Goal: Task Accomplishment & Management: Manage account settings

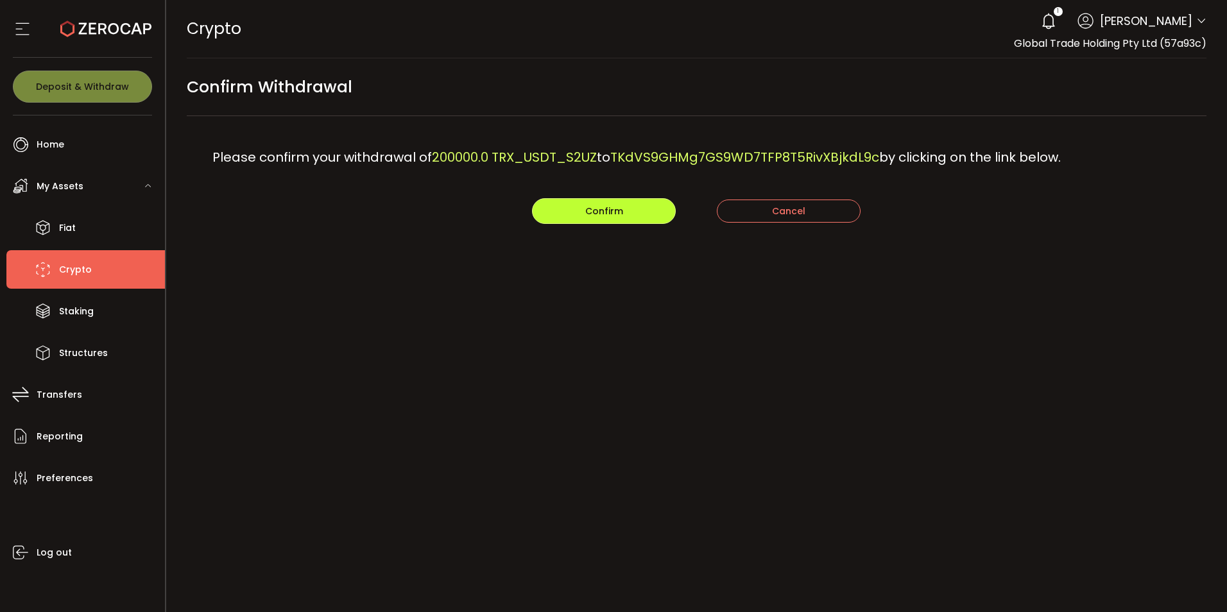
click at [590, 206] on span "Confirm" at bounding box center [604, 211] width 38 height 13
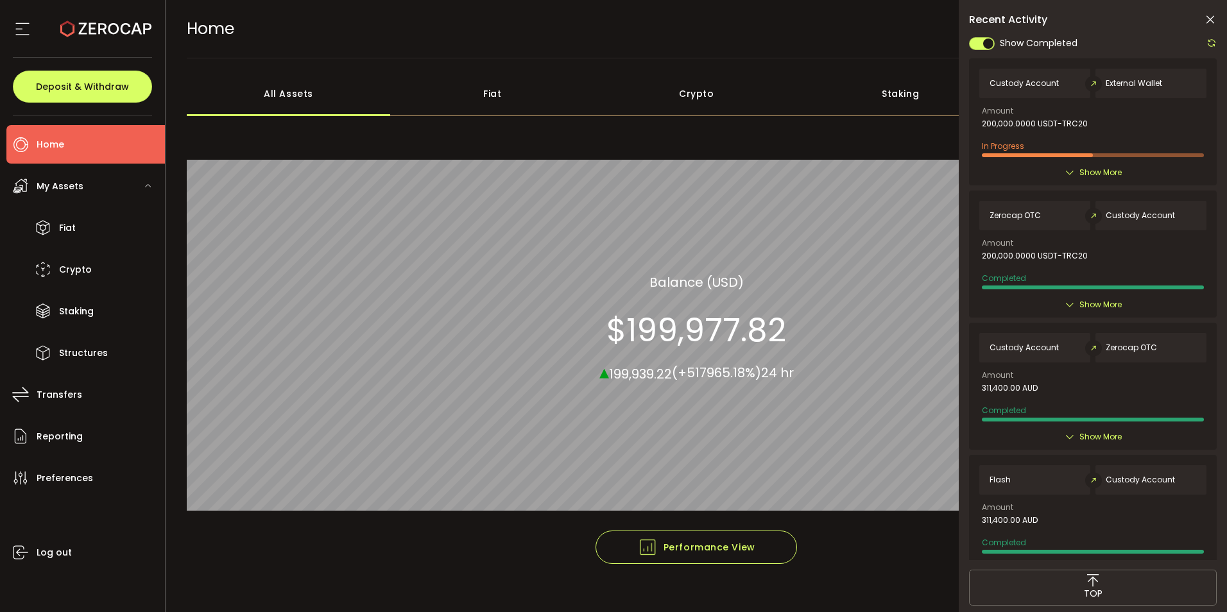
click at [1214, 16] on icon at bounding box center [1209, 19] width 13 height 13
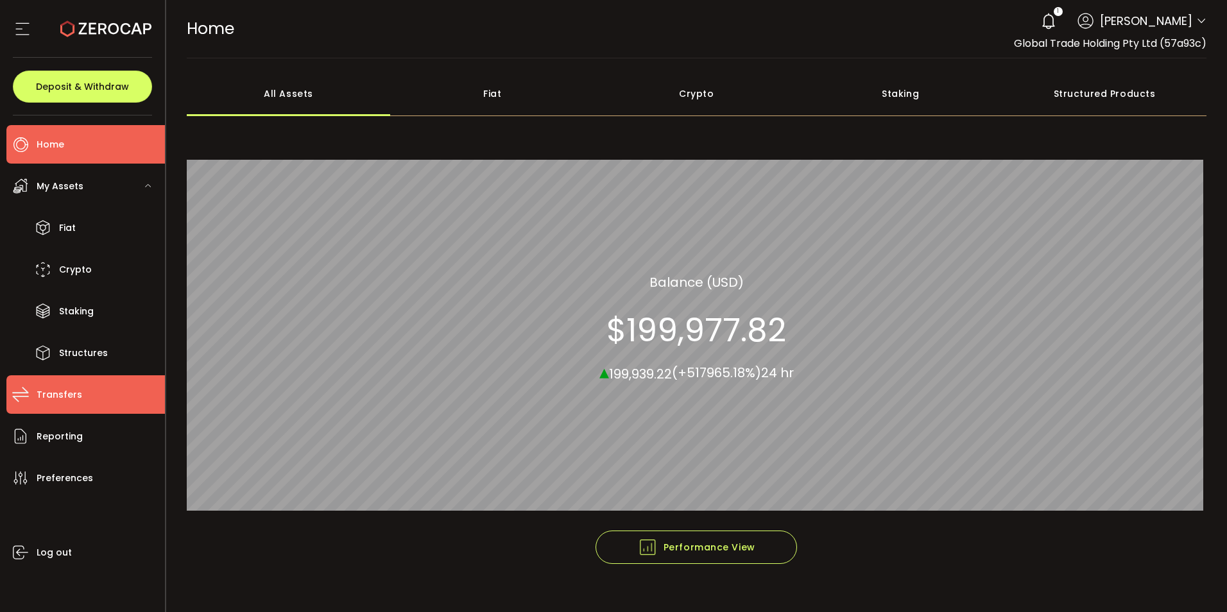
click at [68, 402] on span "Transfers" at bounding box center [60, 395] width 46 height 19
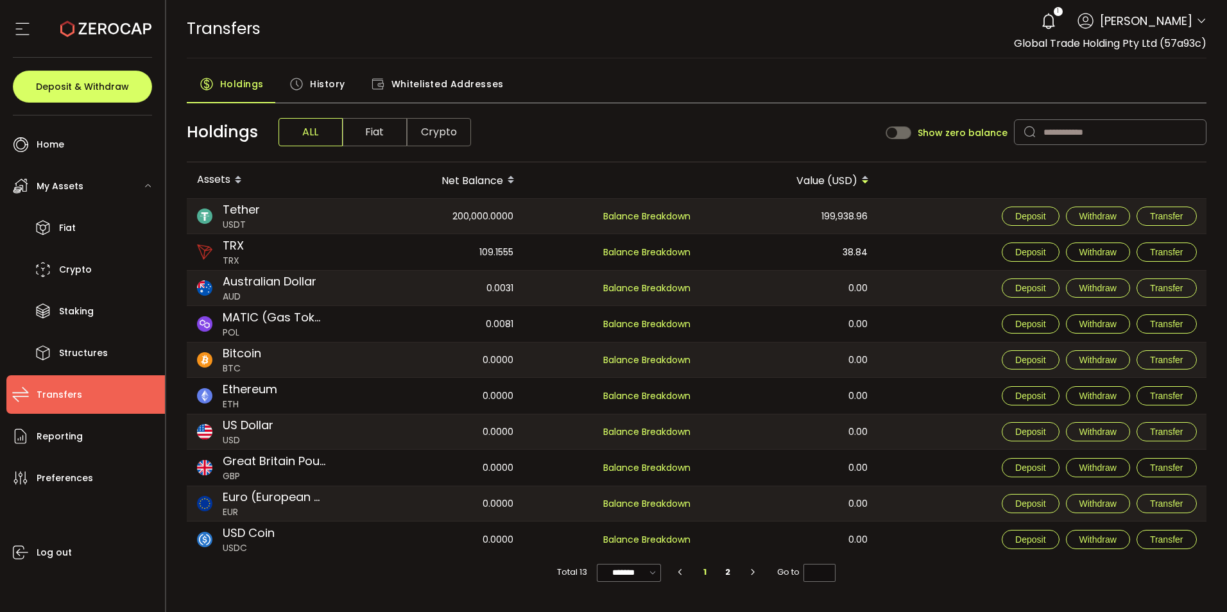
click at [327, 83] on span "History" at bounding box center [327, 84] width 35 height 26
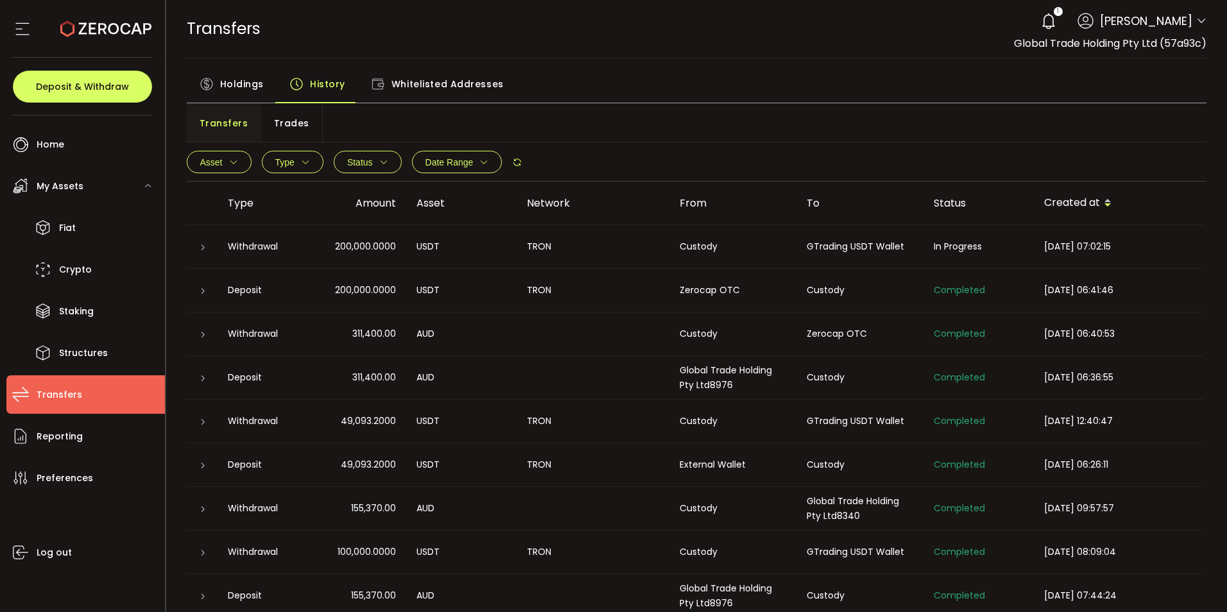
click at [205, 244] on icon at bounding box center [203, 248] width 8 height 8
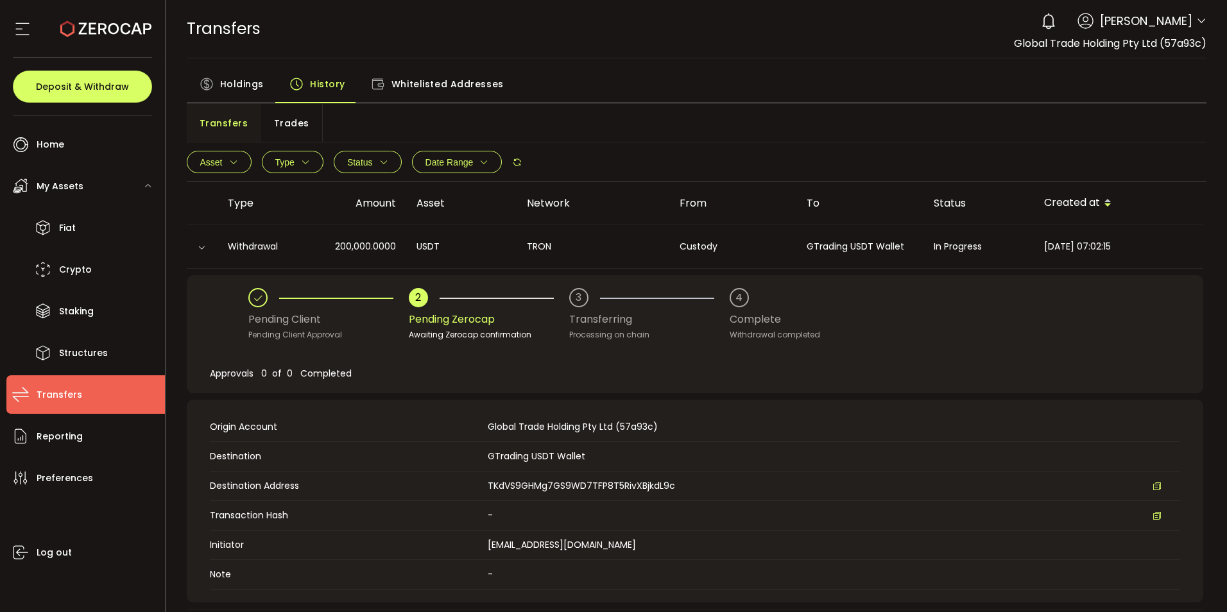
click at [868, 69] on main "Holdings History Whitelisted Addresses Transfers Trades Asset BTC ETH USDT-ERC2…" at bounding box center [696, 551] width 1061 height 987
click at [1198, 21] on icon at bounding box center [1201, 21] width 10 height 10
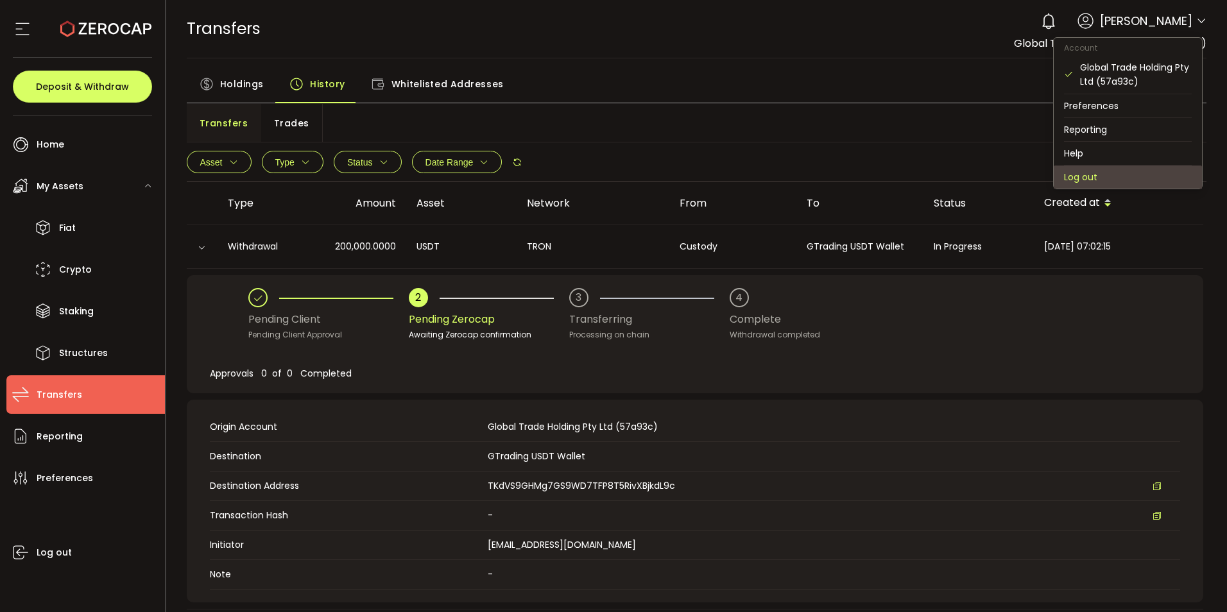
click at [1087, 175] on li "Log out" at bounding box center [1127, 177] width 148 height 23
